Goal: Task Accomplishment & Management: Manage account settings

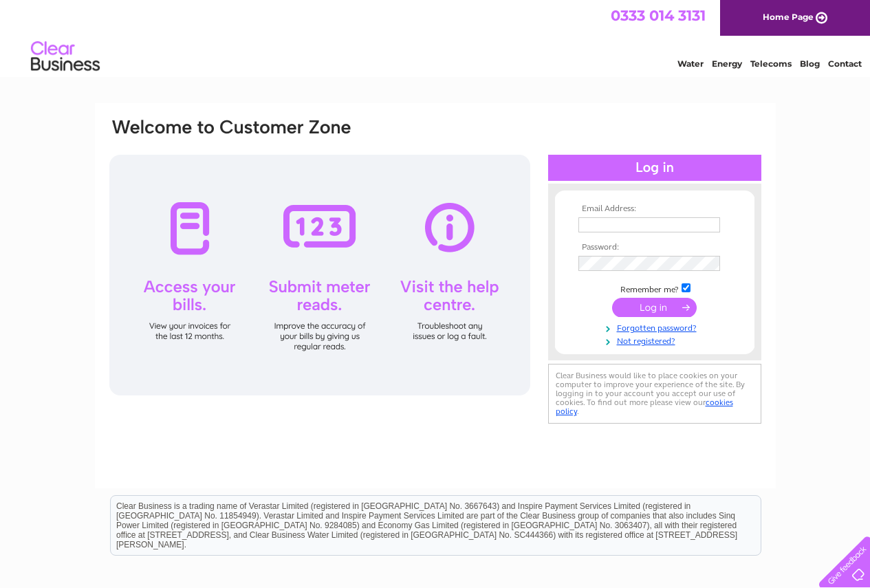
type input "lochsidegarage@btconnect.com"
click at [656, 310] on input "submit" at bounding box center [654, 307] width 85 height 19
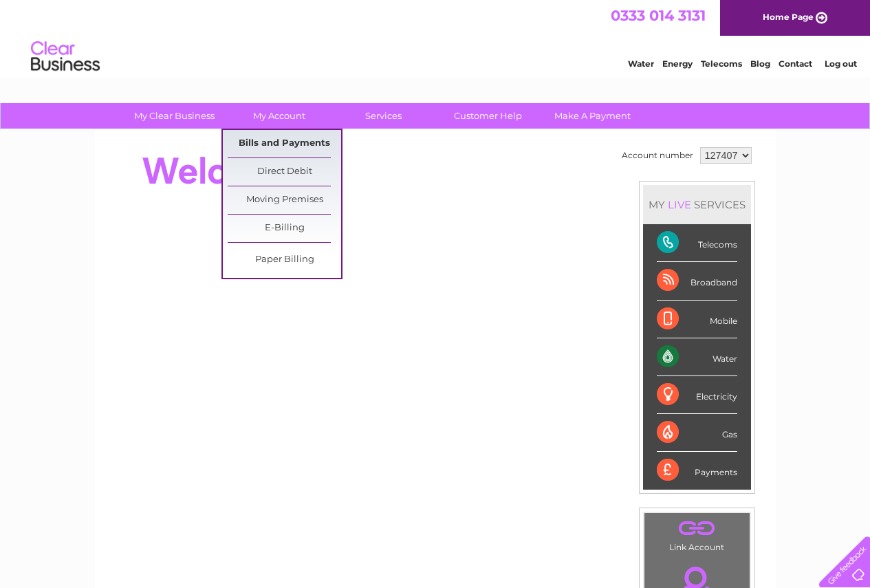
click at [272, 138] on link "Bills and Payments" at bounding box center [284, 144] width 113 height 28
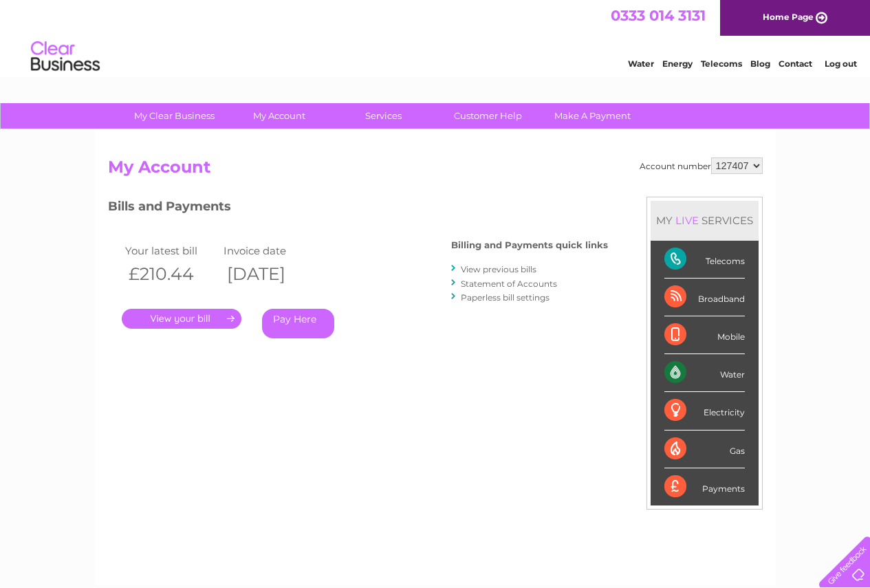
click at [204, 314] on link "." at bounding box center [182, 319] width 120 height 20
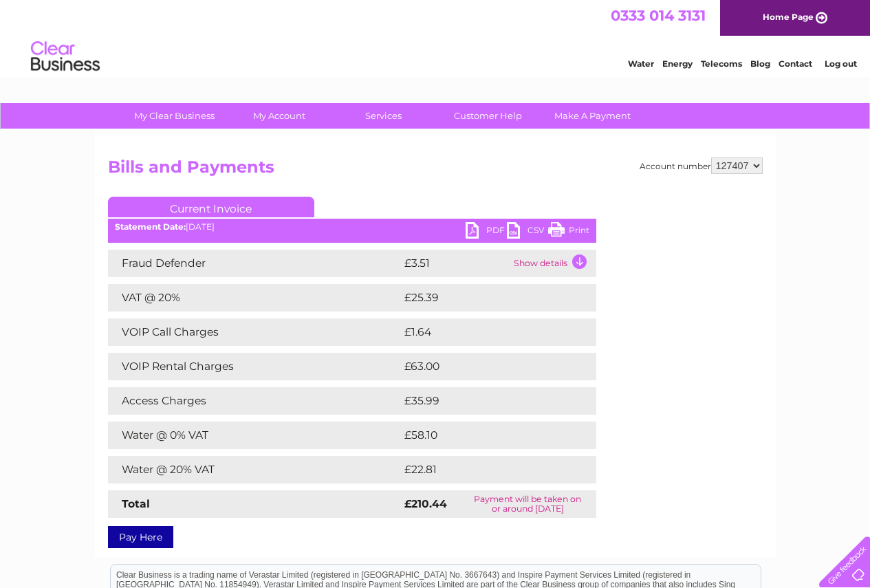
click at [575, 229] on link "Print" at bounding box center [568, 232] width 41 height 20
click at [850, 67] on link "Log out" at bounding box center [841, 63] width 32 height 10
